Goal: Navigation & Orientation: Find specific page/section

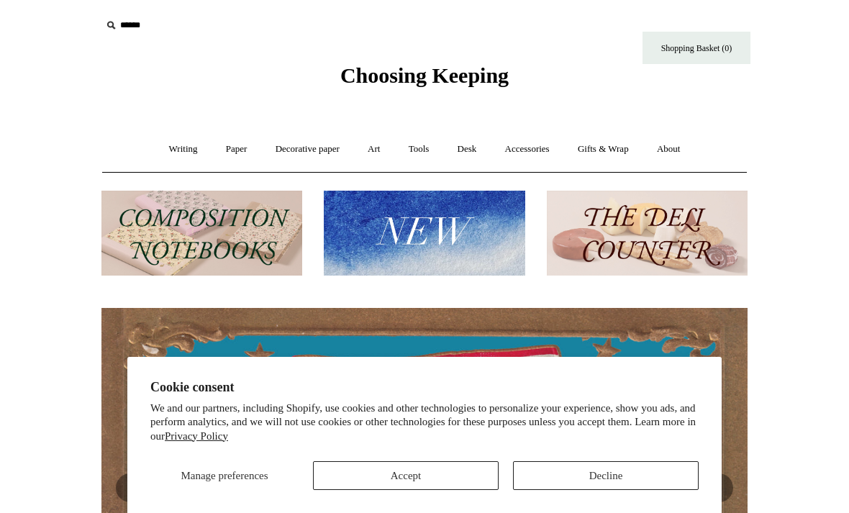
click at [412, 1] on div "Choosing Keeping" at bounding box center [425, 44] width 720 height 89
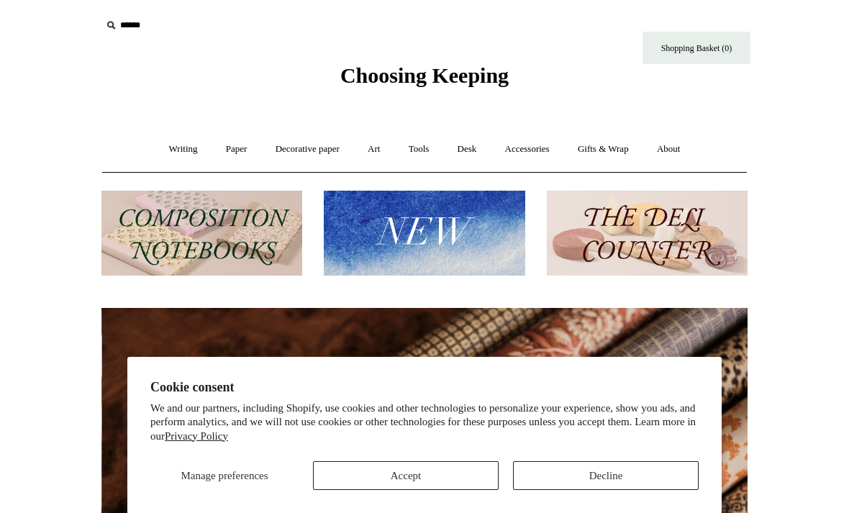
scroll to position [0, 1293]
click at [180, 142] on link "Writing +" at bounding box center [183, 149] width 55 height 38
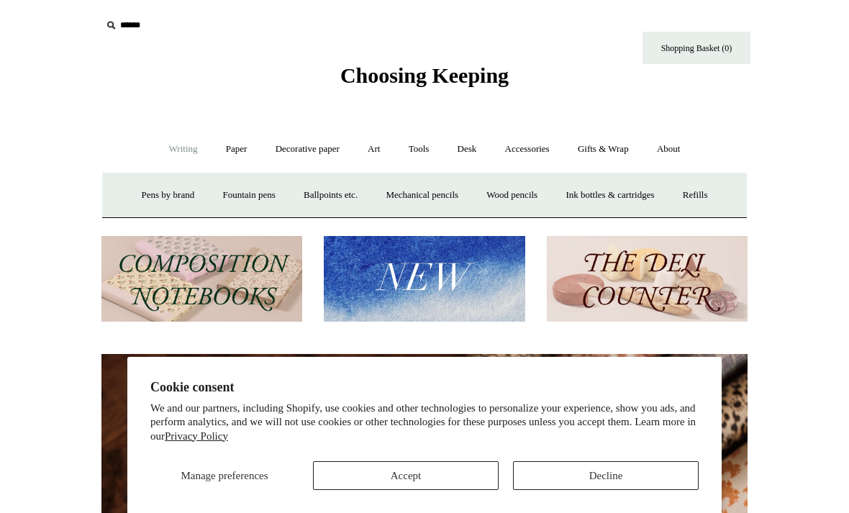
click at [464, 482] on button "Accept" at bounding box center [406, 475] width 186 height 29
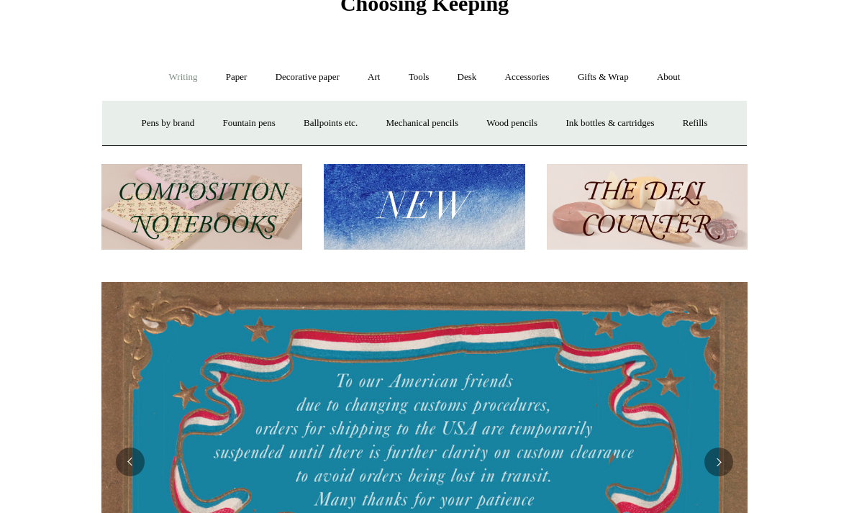
scroll to position [69, 0]
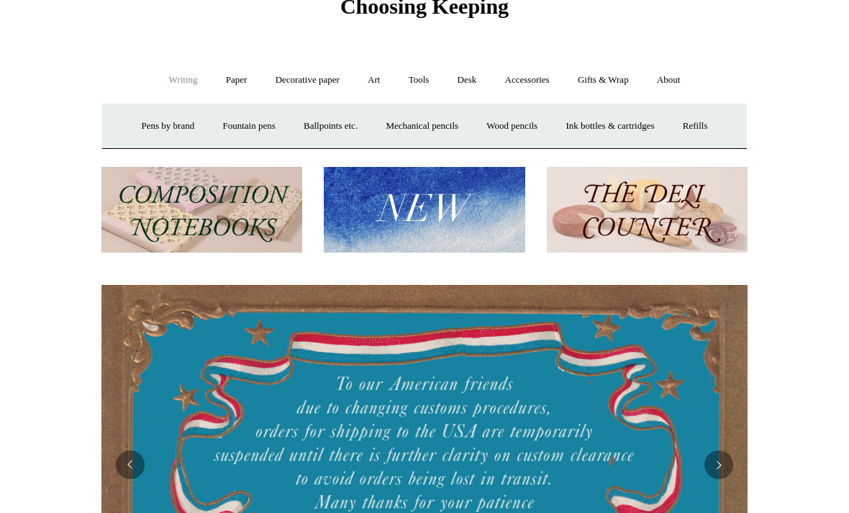
click at [227, 72] on link "Paper +" at bounding box center [236, 80] width 47 height 38
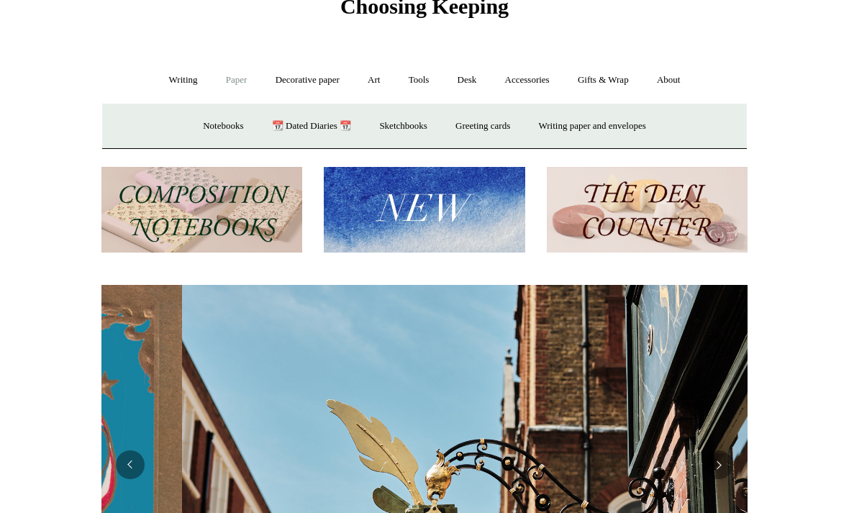
scroll to position [0, 646]
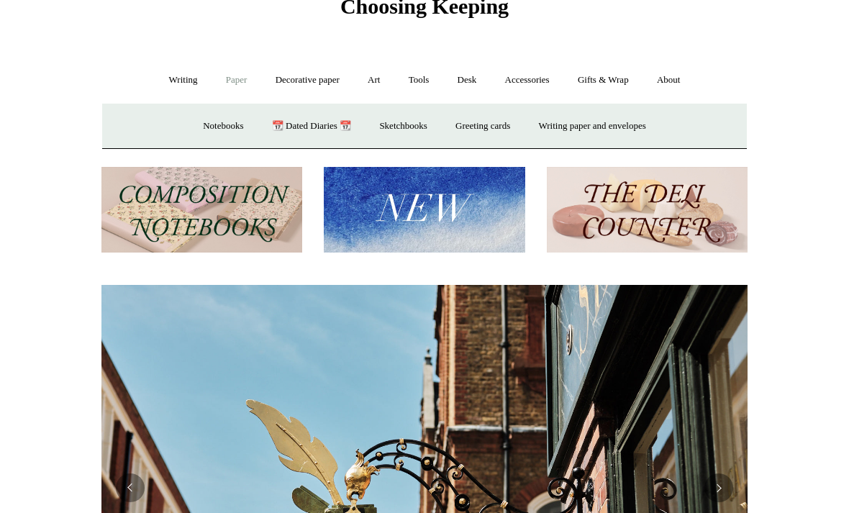
click at [296, 127] on link "📆 Dated Diaries 📆" at bounding box center [311, 126] width 105 height 38
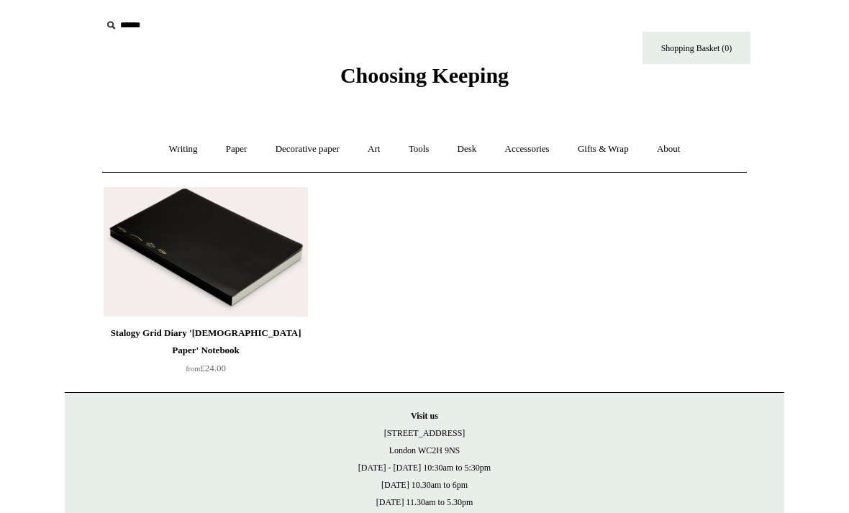
click at [224, 266] on img at bounding box center [206, 252] width 204 height 130
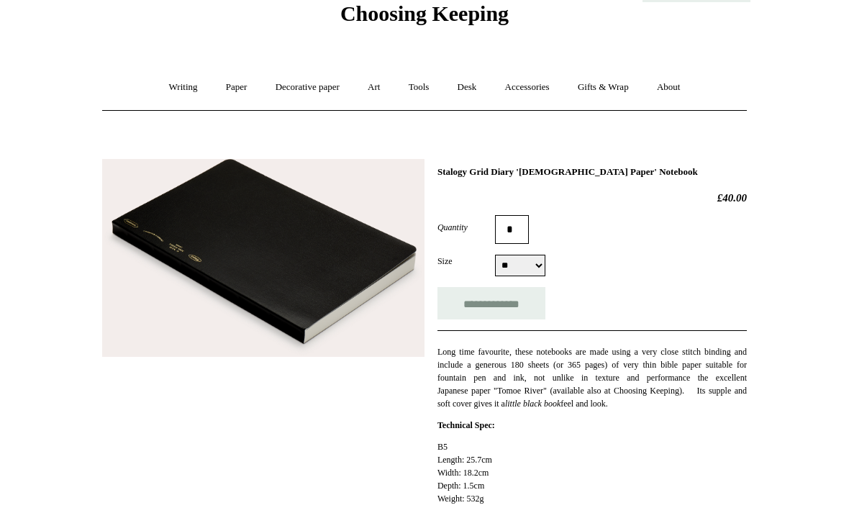
scroll to position [63, 0]
click at [241, 87] on link "Paper +" at bounding box center [236, 87] width 47 height 38
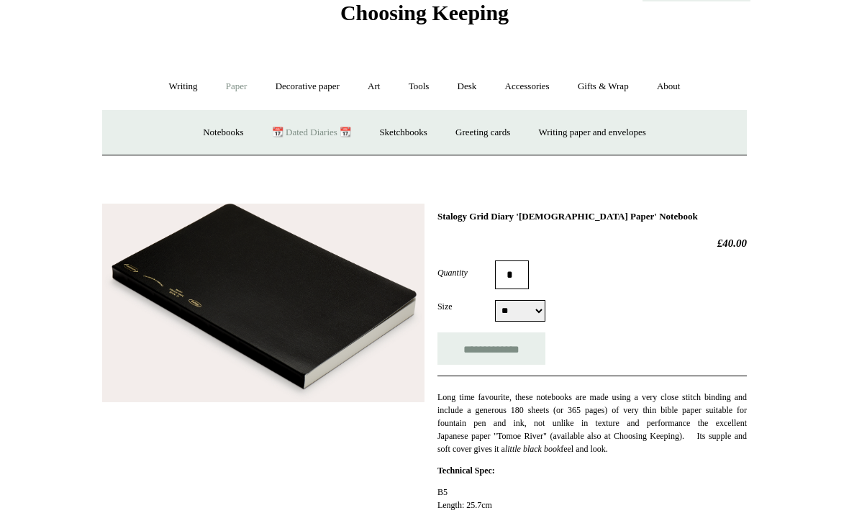
click at [216, 134] on link "Notebooks +" at bounding box center [223, 133] width 66 height 38
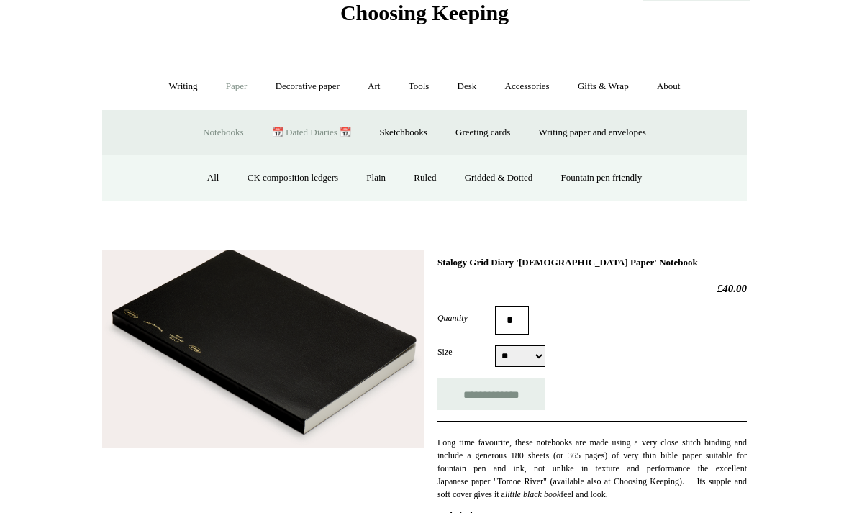
click at [202, 171] on link "All" at bounding box center [213, 178] width 38 height 38
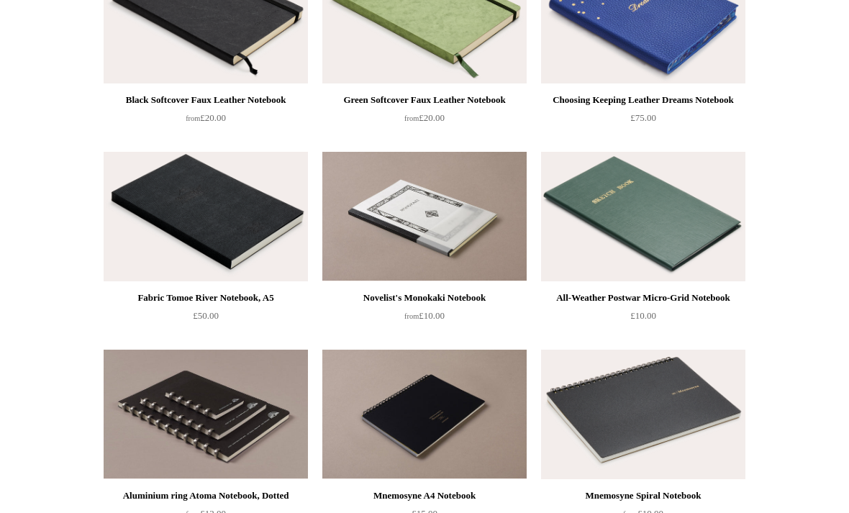
scroll to position [2901, 0]
